Goal: Submit feedback/report problem: Submit feedback/report problem

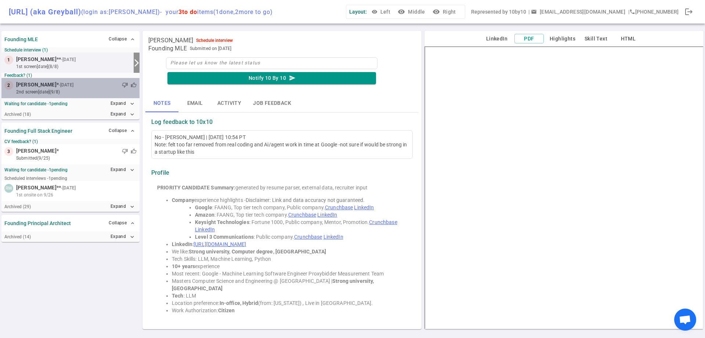
click at [41, 90] on small "2nd Screen [DATE] (9/8)" at bounding box center [76, 92] width 121 height 7
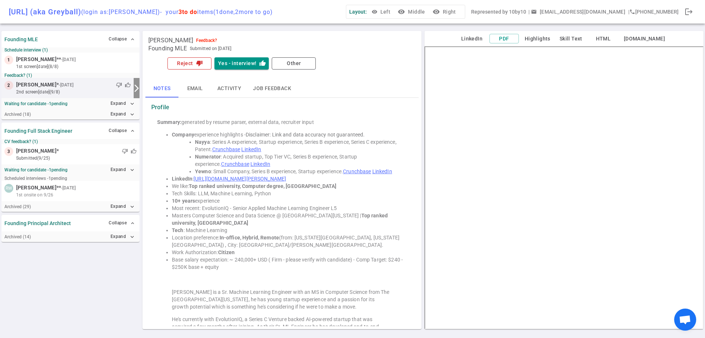
click at [186, 67] on button "Reject thumb_down" at bounding box center [190, 63] width 44 height 12
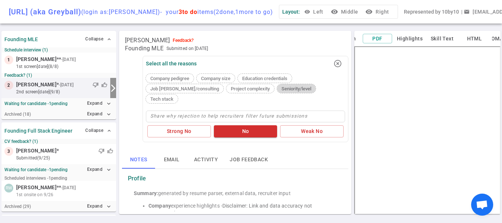
click at [279, 91] on span "Seniority/level" at bounding box center [297, 89] width 36 height 6
click at [244, 137] on button "No" at bounding box center [246, 131] width 64 height 12
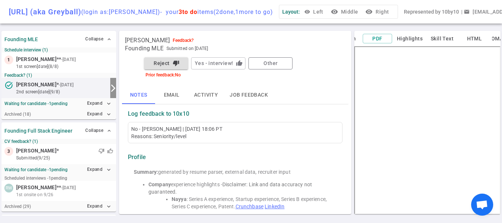
click at [269, 69] on button "Other" at bounding box center [270, 63] width 44 height 12
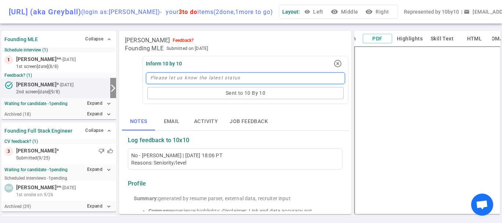
click at [192, 82] on textarea at bounding box center [245, 78] width 199 height 12
paste textarea "felt very senior"
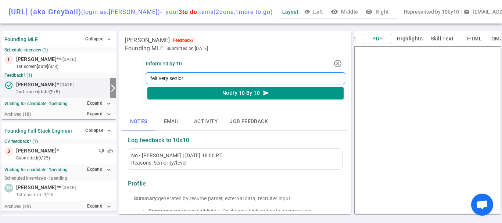
type textarea "felt very senior"
click at [217, 83] on textarea "felt very senior" at bounding box center [245, 78] width 199 height 12
type textarea "felt very senior /"
paste textarea "we talked to and decided to not continue"
type textarea "felt very senior /we talked to and decided to not continue"
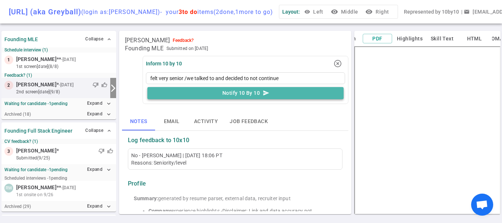
click at [263, 96] on icon "send" at bounding box center [266, 93] width 7 height 7
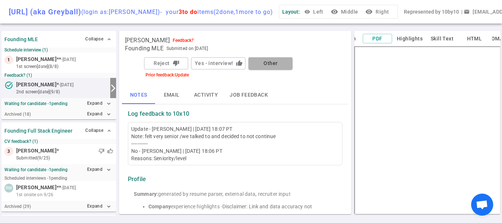
click at [271, 69] on button "Other" at bounding box center [270, 63] width 44 height 12
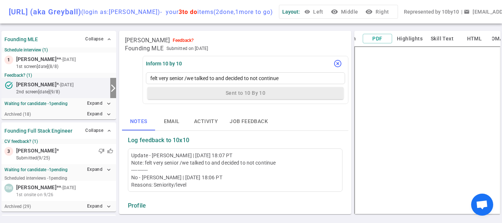
click at [334, 68] on icon "highlight_off" at bounding box center [337, 63] width 9 height 9
